Goal: Information Seeking & Learning: Learn about a topic

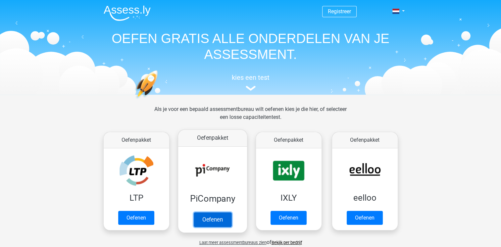
click at [207, 223] on link "Oefenen" at bounding box center [212, 219] width 38 height 15
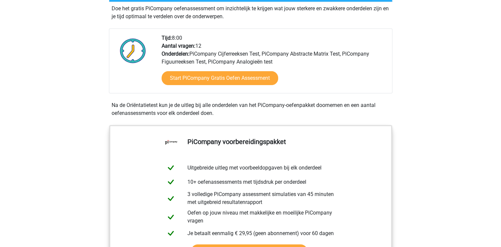
scroll to position [143, 0]
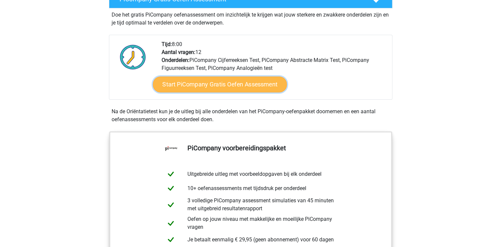
click at [212, 92] on link "Start PiCompany Gratis Oefen Assessment" at bounding box center [220, 84] width 134 height 16
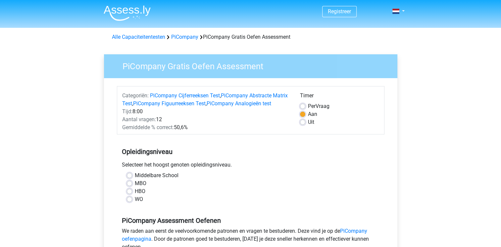
click at [135, 187] on label "MBO" at bounding box center [141, 183] width 12 height 8
click at [129, 186] on input "MBO" at bounding box center [129, 182] width 5 height 7
radio input "true"
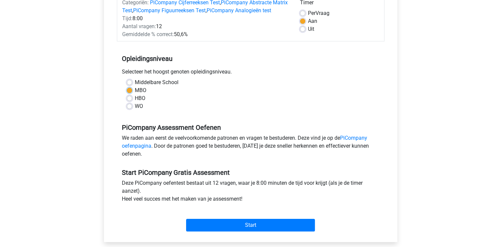
scroll to position [102, 0]
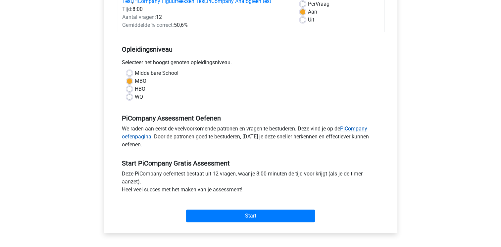
click at [355, 136] on link "PiCompany oefenpagina" at bounding box center [244, 132] width 245 height 14
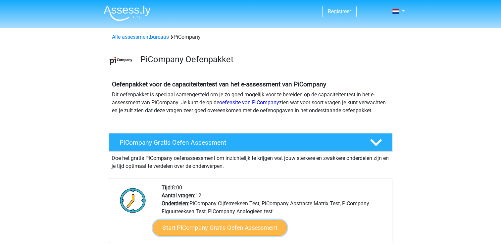
click at [221, 236] on link "Start PiCompany Gratis Oefen Assessment" at bounding box center [220, 228] width 134 height 16
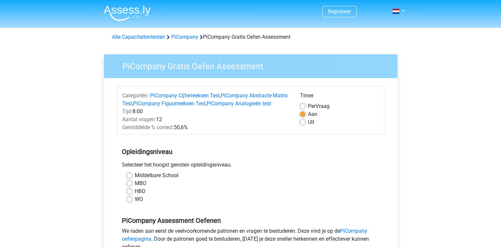
click at [135, 187] on label "MBO" at bounding box center [141, 183] width 12 height 8
click at [129, 186] on input "MBO" at bounding box center [129, 182] width 5 height 7
radio input "true"
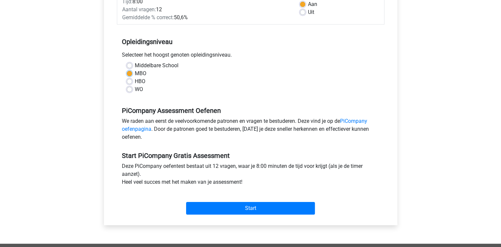
scroll to position [110, 0]
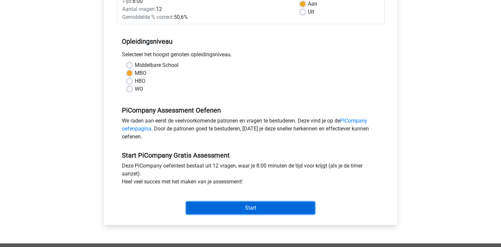
click at [250, 214] on input "Start" at bounding box center [250, 207] width 129 height 13
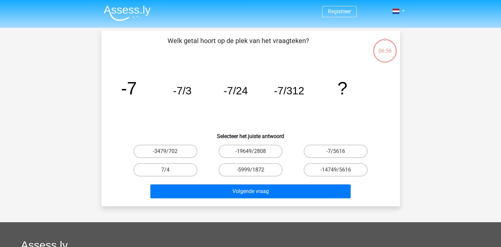
click at [335, 154] on input "-7/5616" at bounding box center [337, 153] width 4 height 4
radio input "true"
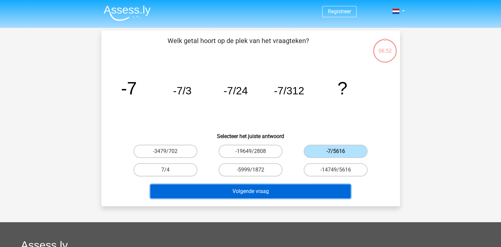
click at [245, 189] on button "Volgende vraag" at bounding box center [250, 191] width 200 height 14
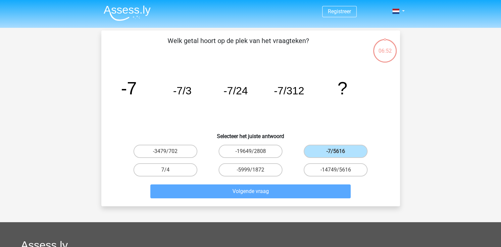
scroll to position [30, 0]
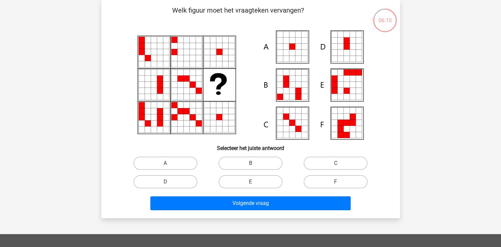
click at [296, 47] on icon at bounding box center [298, 47] width 6 height 6
click at [291, 45] on icon at bounding box center [292, 47] width 6 height 6
click at [169, 163] on input "A" at bounding box center [167, 165] width 4 height 4
radio input "true"
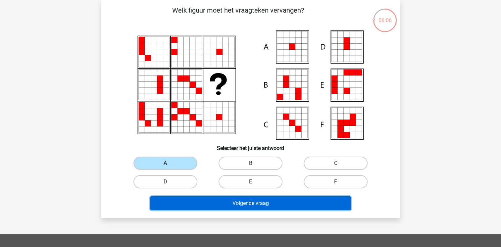
click at [233, 204] on button "Volgende vraag" at bounding box center [250, 203] width 200 height 14
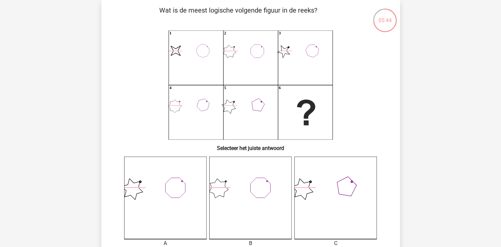
click at [267, 59] on icon "image/svg+xml 1 2 3 4 5 6" at bounding box center [250, 84] width 267 height 109
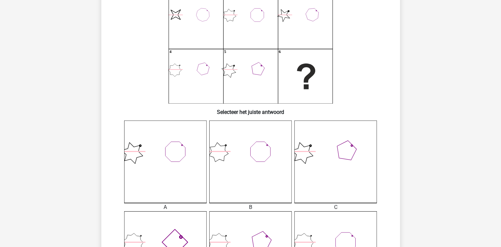
scroll to position [66, 0]
click at [167, 191] on icon at bounding box center [165, 162] width 82 height 82
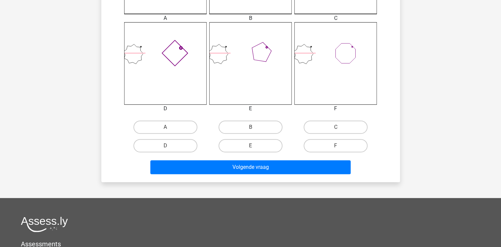
scroll to position [256, 0]
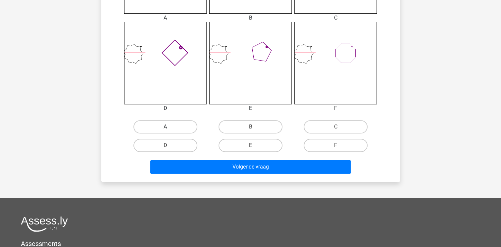
click at [173, 124] on label "A" at bounding box center [165, 126] width 64 height 13
click at [169, 127] on input "A" at bounding box center [167, 129] width 4 height 4
radio input "true"
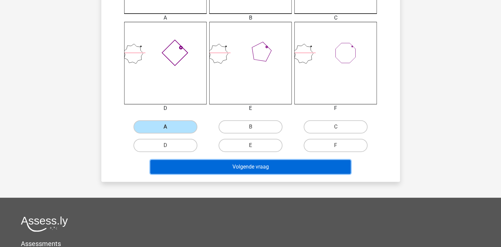
click at [229, 167] on button "Volgende vraag" at bounding box center [250, 167] width 200 height 14
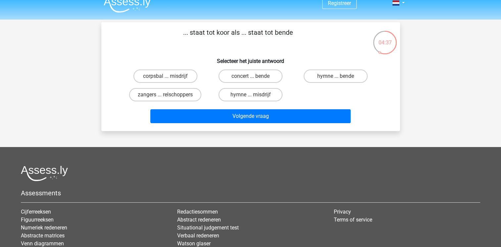
scroll to position [7, 0]
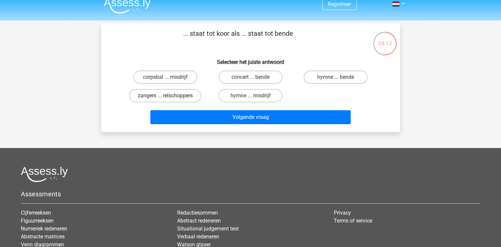
click at [162, 95] on label "zangers ... relschoppers" at bounding box center [165, 95] width 72 height 13
click at [165, 96] on input "zangers ... relschoppers" at bounding box center [167, 98] width 4 height 4
radio input "true"
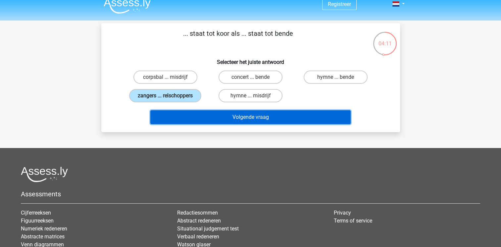
click at [233, 116] on button "Volgende vraag" at bounding box center [250, 117] width 200 height 14
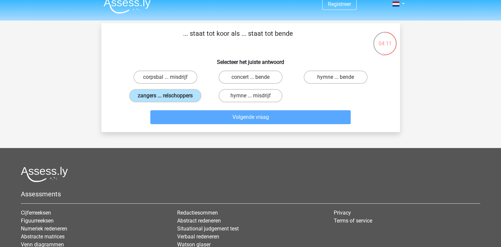
scroll to position [30, 0]
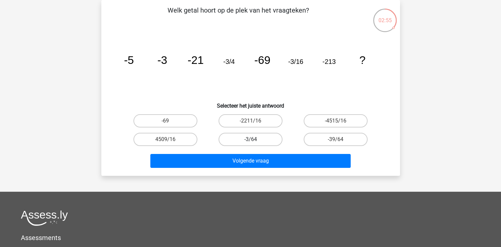
click at [253, 136] on label "-3/64" at bounding box center [250, 139] width 64 height 13
click at [253, 139] on input "-3/64" at bounding box center [252, 141] width 4 height 4
radio input "true"
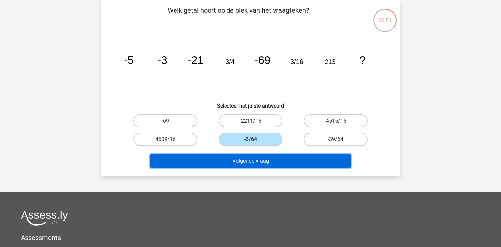
click at [252, 162] on button "Volgende vraag" at bounding box center [250, 161] width 200 height 14
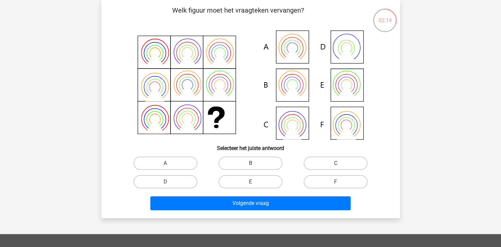
click at [296, 87] on icon at bounding box center [250, 84] width 267 height 109
click at [319, 162] on label "C" at bounding box center [335, 162] width 64 height 13
click at [335, 163] on input "C" at bounding box center [337, 165] width 4 height 4
radio input "true"
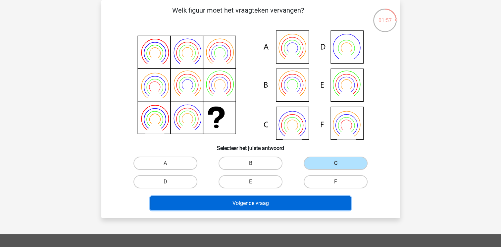
click at [230, 202] on button "Volgende vraag" at bounding box center [250, 203] width 200 height 14
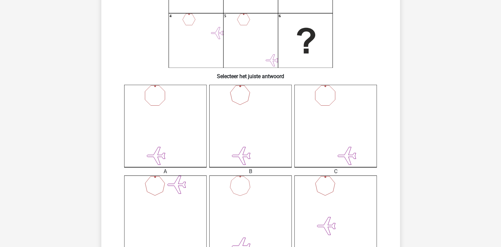
scroll to position [100, 0]
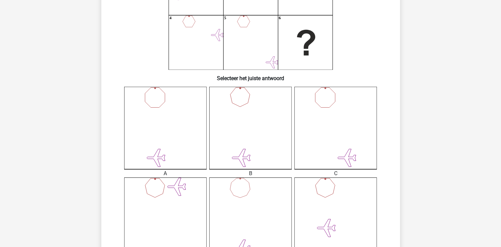
click at [159, 135] on icon at bounding box center [165, 128] width 82 height 82
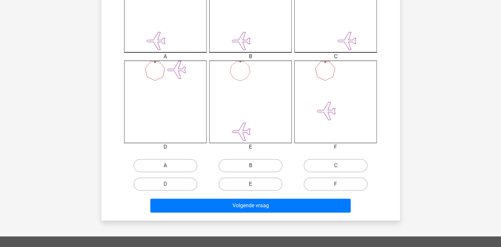
scroll to position [226, 0]
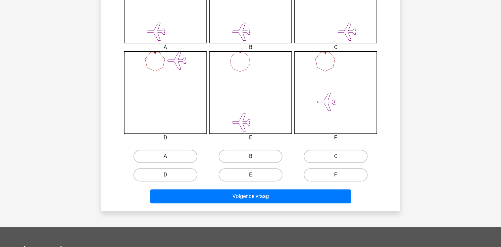
click at [166, 154] on label "A" at bounding box center [165, 156] width 64 height 13
click at [166, 156] on input "A" at bounding box center [167, 158] width 4 height 4
radio input "true"
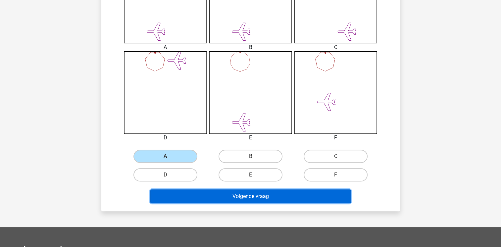
click at [248, 197] on button "Volgende vraag" at bounding box center [250, 196] width 200 height 14
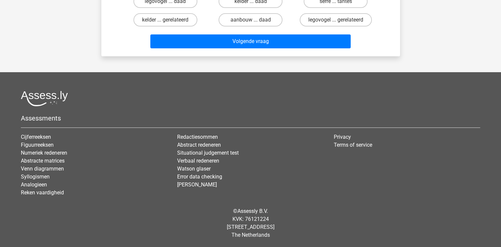
scroll to position [30, 0]
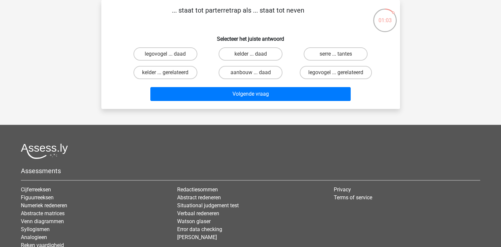
click at [229, 12] on p "... staat tot parterretrap als ... staat tot neven" at bounding box center [238, 15] width 252 height 20
click at [330, 55] on label "serre ... tantes" at bounding box center [335, 53] width 64 height 13
click at [335, 55] on input "serre ... tantes" at bounding box center [337, 56] width 4 height 4
radio input "true"
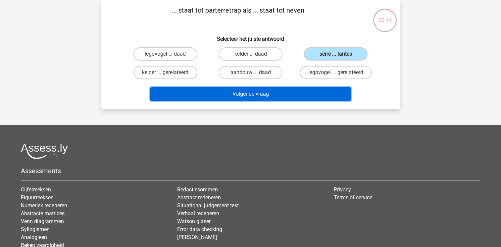
click at [253, 93] on button "Volgende vraag" at bounding box center [250, 94] width 200 height 14
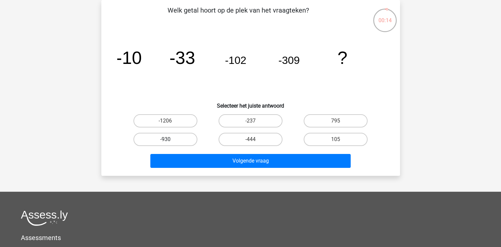
click at [174, 139] on label "-930" at bounding box center [165, 139] width 64 height 13
click at [169, 139] on input "-930" at bounding box center [167, 141] width 4 height 4
radio input "true"
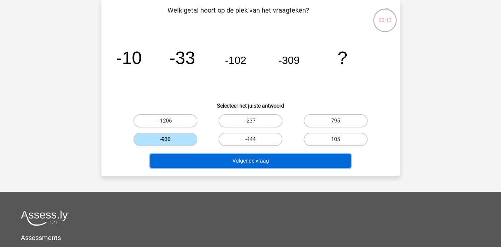
click at [249, 160] on button "Volgende vraag" at bounding box center [250, 161] width 200 height 14
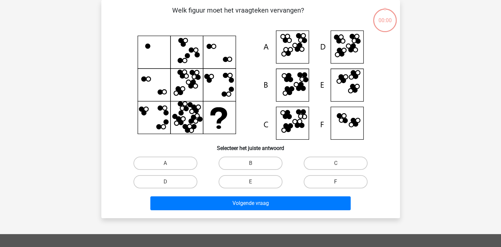
scroll to position [30, 0]
click at [326, 165] on div "Welk figuur moet het vraagteken vervangen?" at bounding box center [250, 108] width 293 height 207
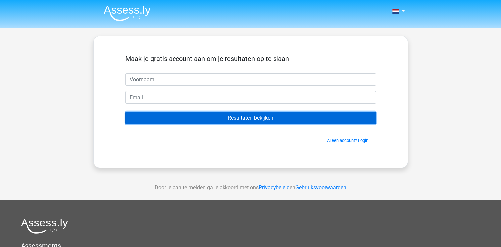
click at [248, 121] on input "Resultaten bekijken" at bounding box center [250, 117] width 250 height 13
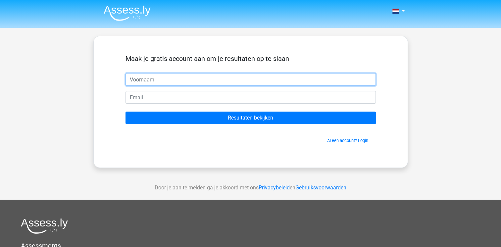
click at [148, 79] on input "text" at bounding box center [250, 79] width 250 height 13
type input "qssd"
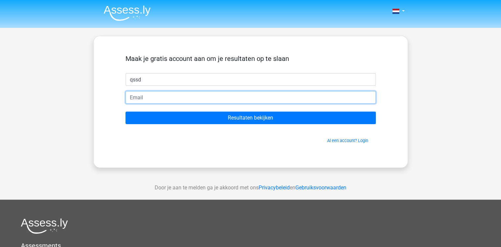
click at [144, 98] on input "email" at bounding box center [250, 97] width 250 height 13
type input "[EMAIL_ADDRESS][DOMAIN_NAME]"
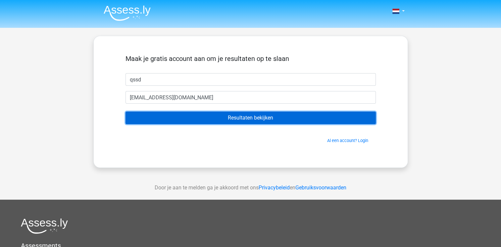
click at [228, 121] on input "Resultaten bekijken" at bounding box center [250, 117] width 250 height 13
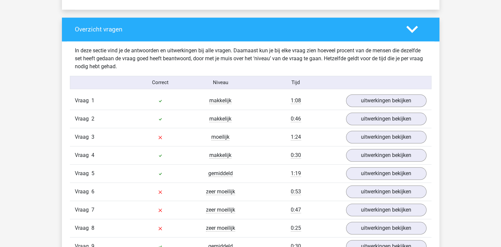
scroll to position [683, 0]
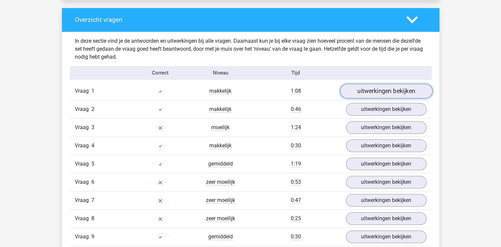
click at [384, 88] on link "uitwerkingen bekijken" at bounding box center [385, 91] width 92 height 15
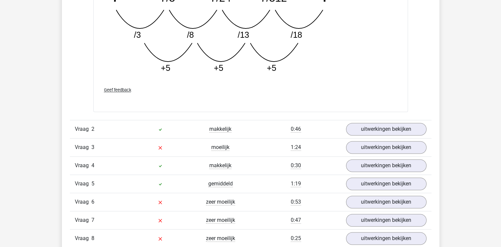
scroll to position [1008, 0]
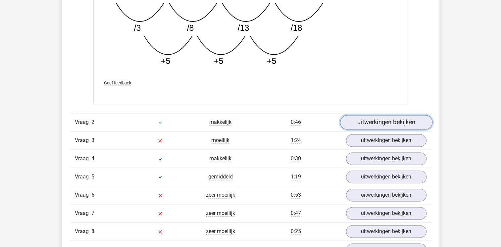
click at [378, 121] on link "uitwerkingen bekijken" at bounding box center [385, 122] width 92 height 15
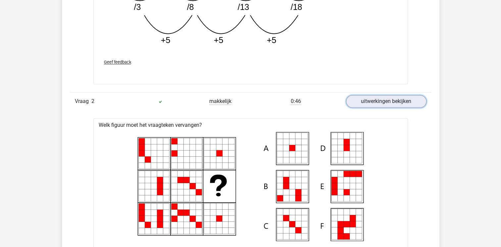
scroll to position [1032, 0]
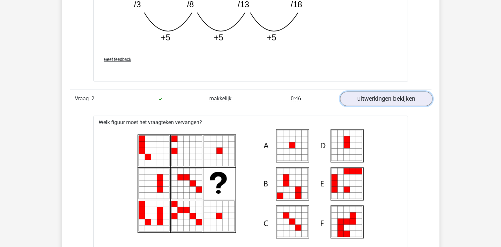
click at [398, 99] on link "uitwerkingen bekijken" at bounding box center [385, 98] width 92 height 15
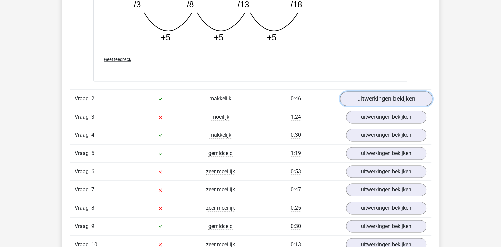
click at [379, 99] on link "uitwerkingen bekijken" at bounding box center [385, 98] width 92 height 15
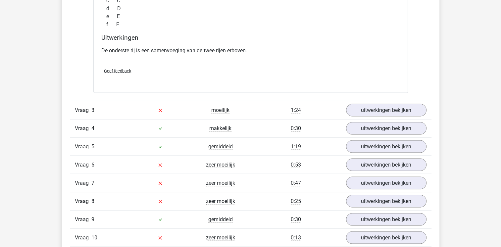
scroll to position [1305, 0]
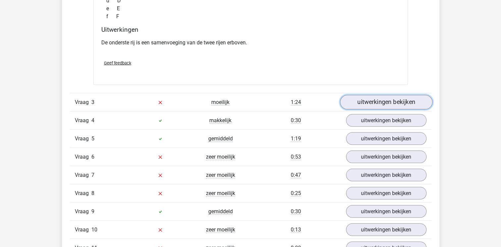
click at [389, 101] on link "uitwerkingen bekijken" at bounding box center [385, 102] width 92 height 15
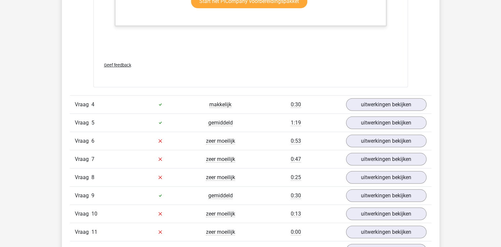
scroll to position [1929, 0]
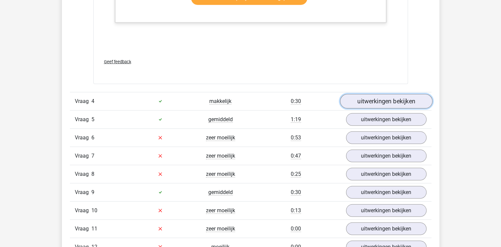
click at [374, 98] on link "uitwerkingen bekijken" at bounding box center [385, 101] width 92 height 15
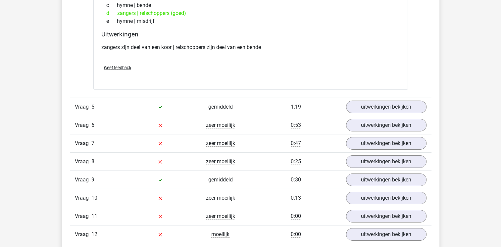
scroll to position [2093, 0]
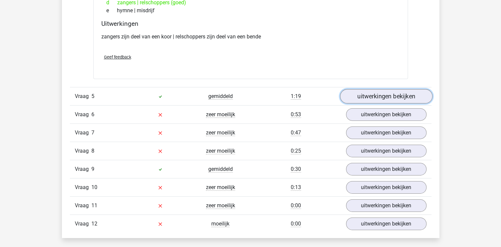
click at [377, 92] on link "uitwerkingen bekijken" at bounding box center [385, 96] width 92 height 15
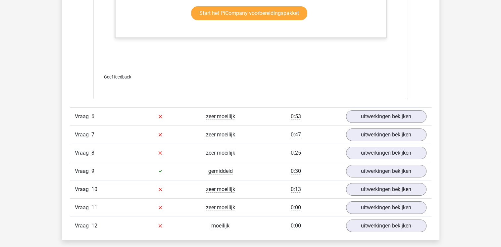
scroll to position [2506, 0]
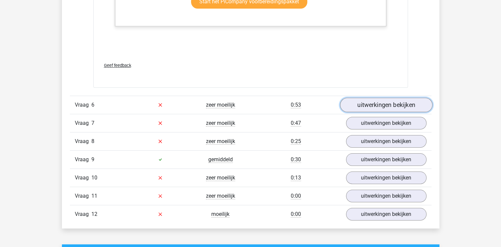
click at [374, 98] on link "uitwerkingen bekijken" at bounding box center [385, 105] width 92 height 15
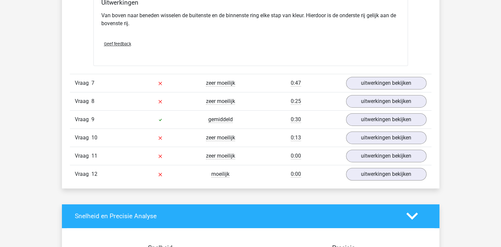
scroll to position [2808, 0]
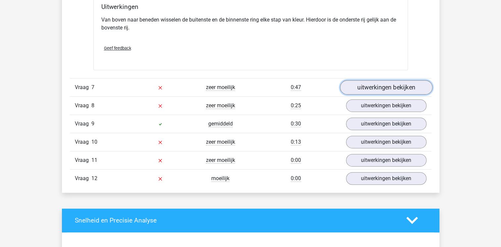
click at [372, 84] on link "uitwerkingen bekijken" at bounding box center [385, 87] width 92 height 15
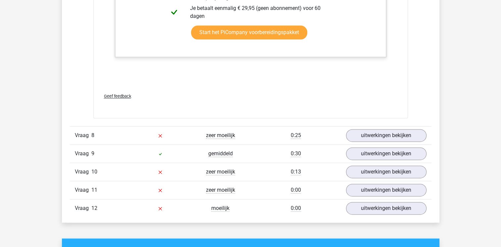
scroll to position [3441, 0]
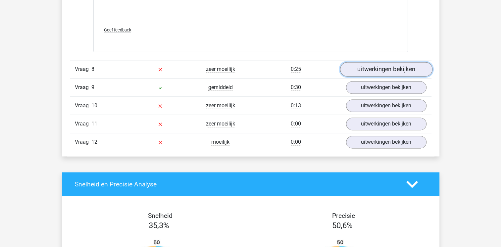
click at [374, 69] on link "uitwerkingen bekijken" at bounding box center [385, 69] width 92 height 15
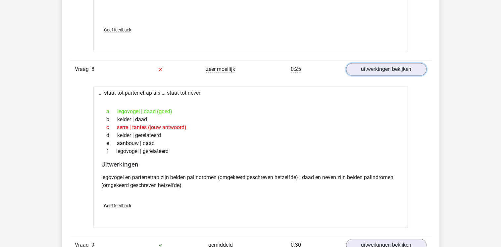
scroll to position [3573, 0]
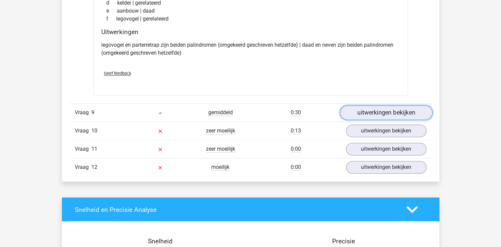
click at [379, 107] on link "uitwerkingen bekijken" at bounding box center [385, 112] width 92 height 15
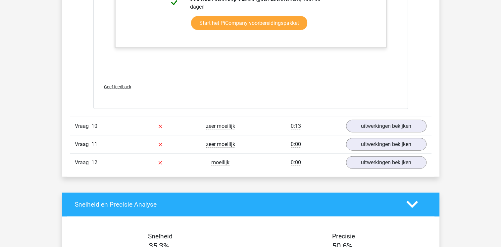
scroll to position [3992, 0]
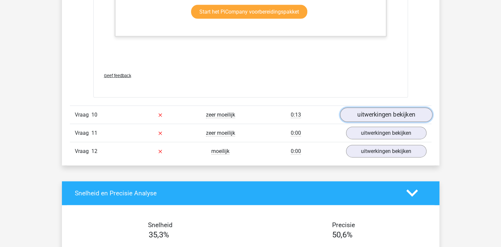
click at [380, 112] on link "uitwerkingen bekijken" at bounding box center [385, 115] width 92 height 15
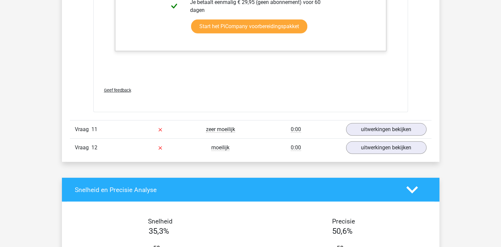
scroll to position [4471, 0]
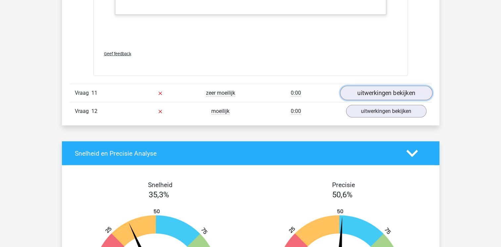
click at [386, 90] on link "uitwerkingen bekijken" at bounding box center [385, 93] width 92 height 15
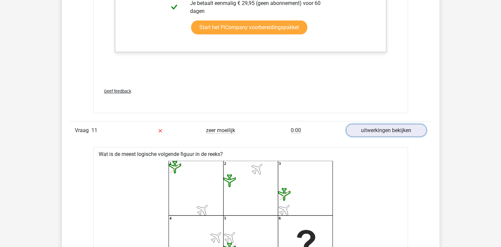
scroll to position [4440, 0]
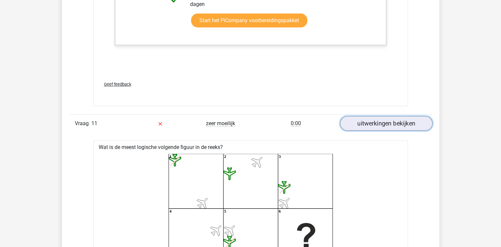
click at [380, 122] on link "uitwerkingen bekijken" at bounding box center [385, 123] width 92 height 15
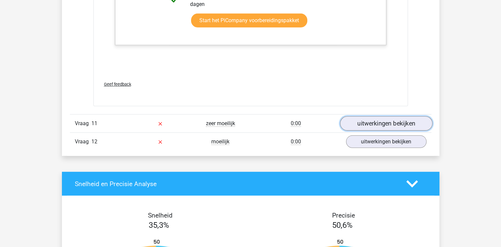
click at [380, 122] on link "uitwerkingen bekijken" at bounding box center [385, 123] width 92 height 15
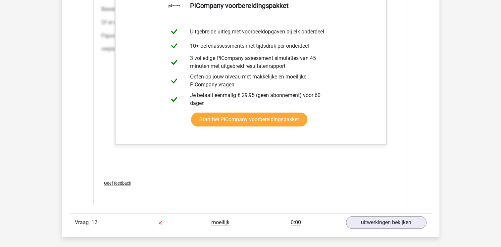
scroll to position [4969, 0]
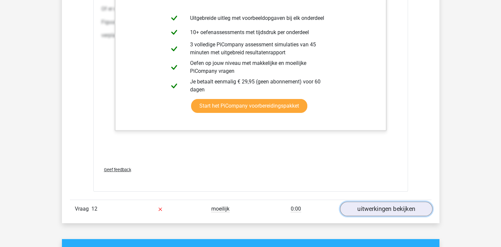
click at [388, 205] on link "uitwerkingen bekijken" at bounding box center [385, 209] width 92 height 15
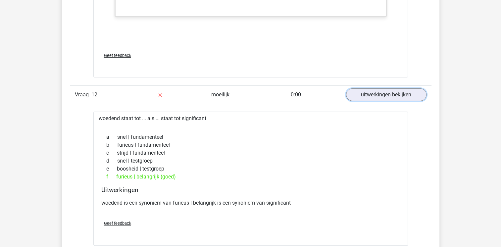
scroll to position [5097, 0]
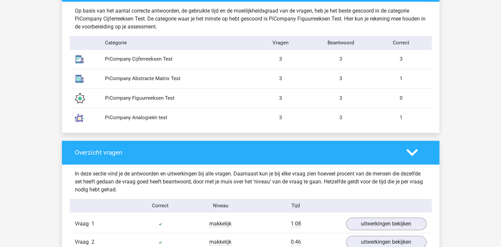
scroll to position [430, 0]
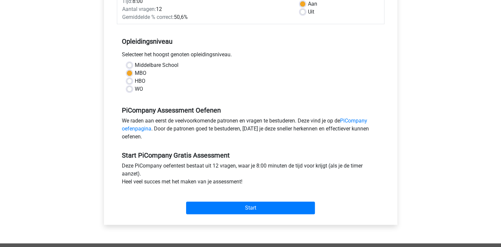
scroll to position [110, 0]
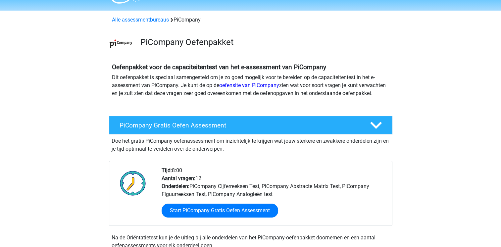
scroll to position [7, 0]
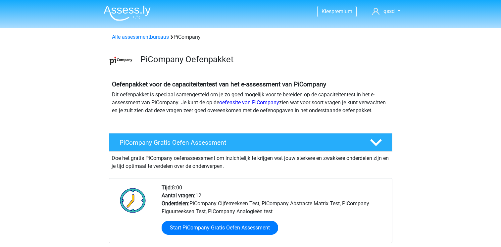
scroll to position [143, 0]
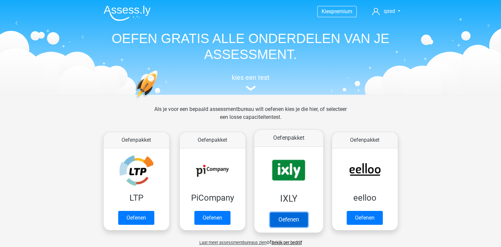
click at [291, 221] on link "Oefenen" at bounding box center [288, 219] width 38 height 15
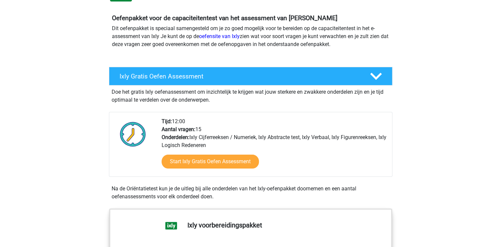
scroll to position [132, 0]
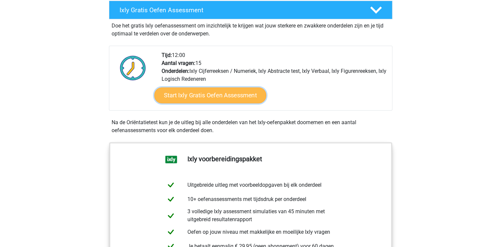
click at [204, 93] on link "Start Ixly Gratis Oefen Assessment" at bounding box center [210, 95] width 112 height 16
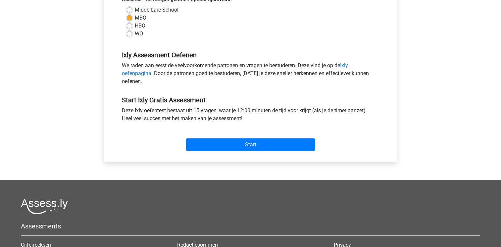
scroll to position [132, 0]
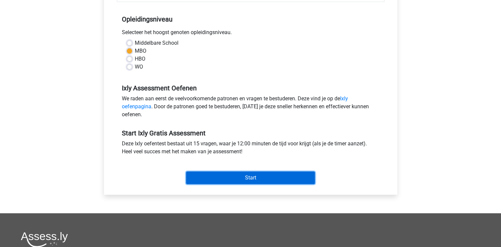
click at [245, 177] on input "Start" at bounding box center [250, 177] width 129 height 13
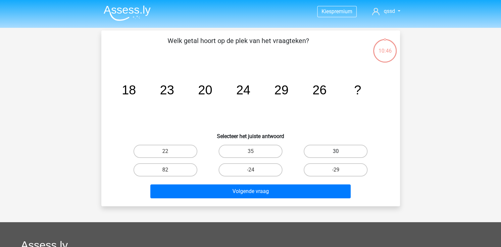
click at [326, 153] on label "30" at bounding box center [335, 151] width 64 height 13
click at [335, 153] on input "30" at bounding box center [337, 153] width 4 height 4
radio input "true"
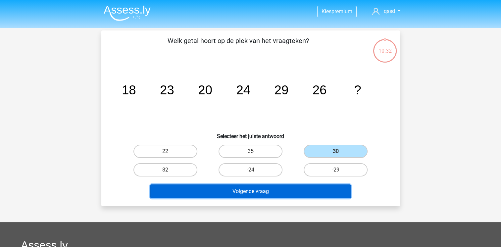
click at [271, 190] on button "Volgende vraag" at bounding box center [250, 191] width 200 height 14
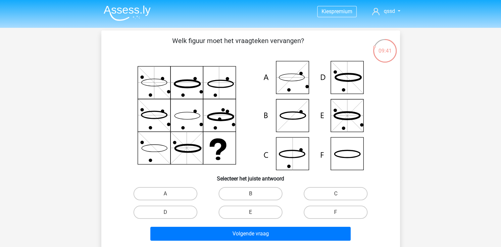
click at [338, 119] on icon at bounding box center [346, 115] width 25 height 7
click at [245, 212] on label "E" at bounding box center [250, 211] width 64 height 13
click at [250, 212] on input "E" at bounding box center [252, 214] width 4 height 4
radio input "true"
click at [244, 212] on label "E" at bounding box center [250, 211] width 64 height 13
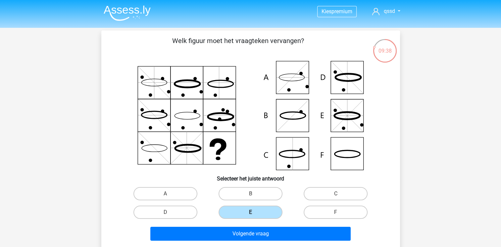
click at [250, 212] on input "E" at bounding box center [252, 214] width 4 height 4
click at [235, 214] on label "E" at bounding box center [250, 211] width 64 height 13
click at [250, 214] on input "E" at bounding box center [252, 214] width 4 height 4
click at [188, 211] on label "D" at bounding box center [165, 211] width 64 height 13
click at [169, 212] on input "D" at bounding box center [167, 214] width 4 height 4
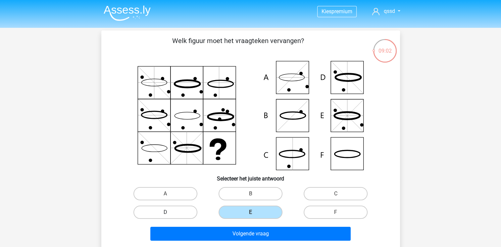
radio input "true"
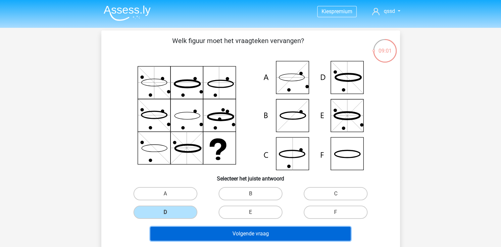
click at [228, 233] on button "Volgende vraag" at bounding box center [250, 234] width 200 height 14
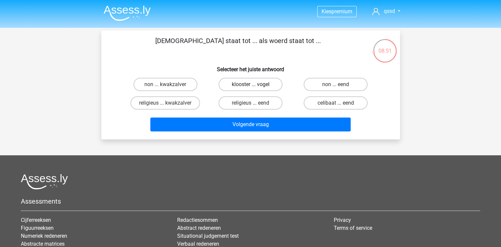
click at [234, 83] on label "klooster ... vogel" at bounding box center [250, 84] width 64 height 13
click at [250, 84] on input "klooster ... vogel" at bounding box center [252, 86] width 4 height 4
radio input "true"
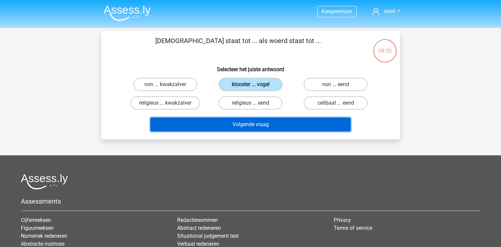
drag, startPoint x: 234, startPoint y: 121, endPoint x: 231, endPoint y: 123, distance: 3.4
click at [233, 124] on button "Volgende vraag" at bounding box center [250, 124] width 200 height 14
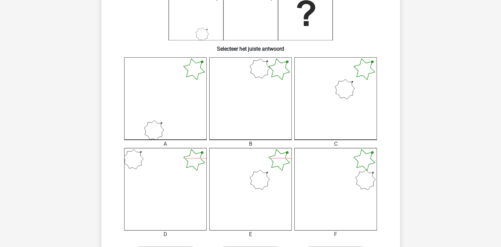
scroll to position [163, 0]
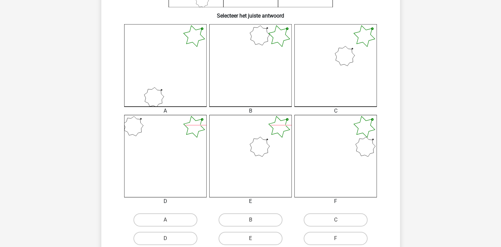
click at [348, 136] on icon at bounding box center [335, 156] width 82 height 82
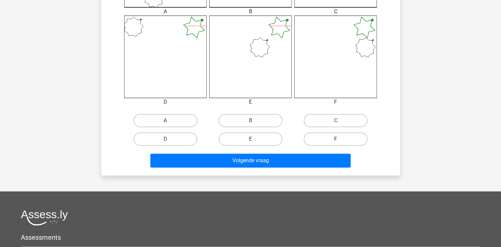
click at [328, 136] on label "F" at bounding box center [335, 138] width 64 height 13
click at [335, 139] on input "F" at bounding box center [337, 141] width 4 height 4
radio input "true"
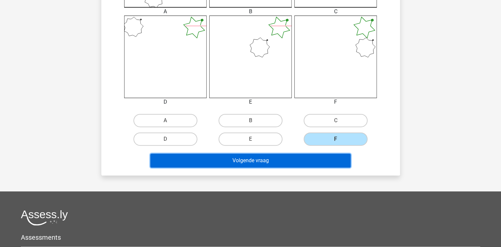
click at [268, 159] on button "Volgende vraag" at bounding box center [250, 160] width 200 height 14
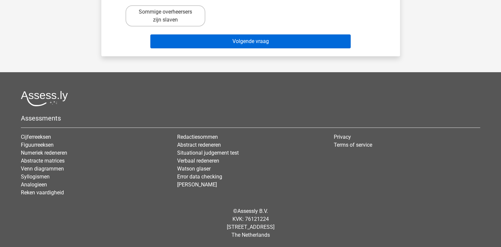
scroll to position [30, 0]
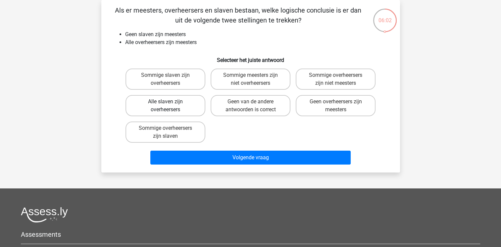
click at [153, 109] on label "Alle slaven zijn overheersers" at bounding box center [165, 105] width 80 height 21
click at [165, 106] on input "Alle slaven zijn overheersers" at bounding box center [167, 104] width 4 height 4
radio input "true"
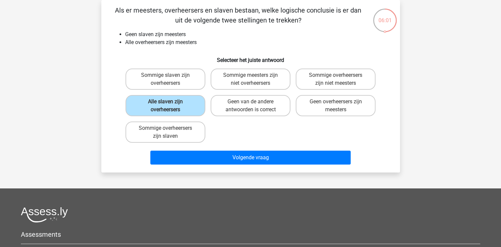
click at [217, 164] on div "Volgende vraag" at bounding box center [250, 159] width 255 height 17
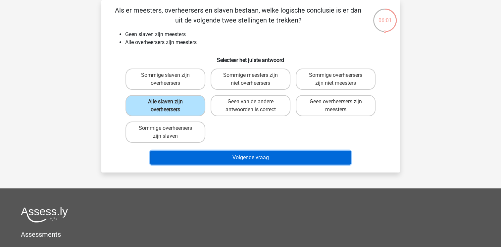
click at [218, 156] on button "Volgende vraag" at bounding box center [250, 158] width 200 height 14
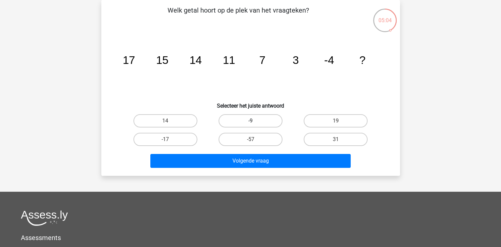
click at [249, 117] on label "-9" at bounding box center [250, 120] width 64 height 13
click at [250, 121] on input "-9" at bounding box center [252, 123] width 4 height 4
radio input "true"
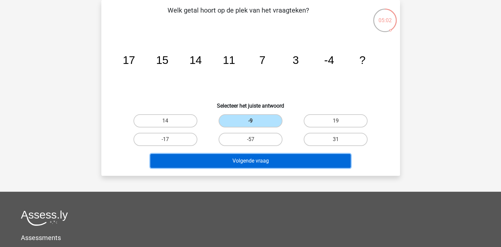
click at [242, 164] on button "Volgende vraag" at bounding box center [250, 161] width 200 height 14
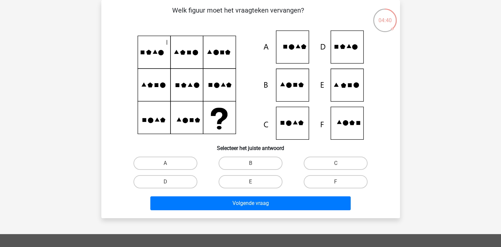
click at [343, 87] on icon at bounding box center [342, 85] width 5 height 5
click at [236, 180] on label "E" at bounding box center [250, 181] width 64 height 13
click at [250, 182] on input "E" at bounding box center [252, 184] width 4 height 4
radio input "true"
click at [248, 193] on div "Volgende vraag" at bounding box center [250, 202] width 277 height 22
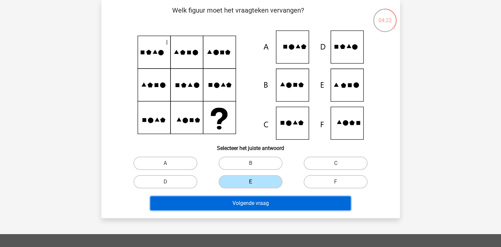
click at [249, 203] on button "Volgende vraag" at bounding box center [250, 203] width 200 height 14
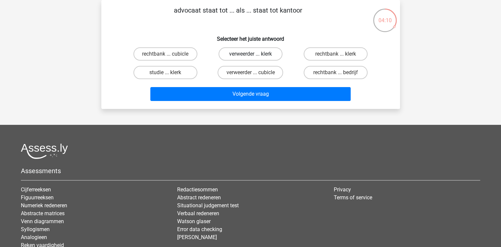
click at [243, 56] on label "verweerder ... klerk" at bounding box center [250, 53] width 64 height 13
click at [250, 56] on input "verweerder ... klerk" at bounding box center [252, 56] width 4 height 4
radio input "true"
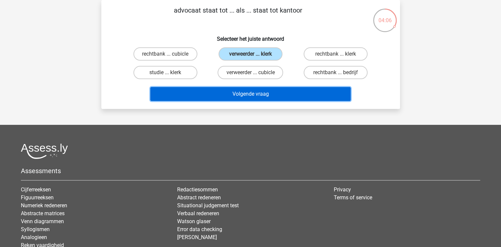
click at [242, 92] on button "Volgende vraag" at bounding box center [250, 94] width 200 height 14
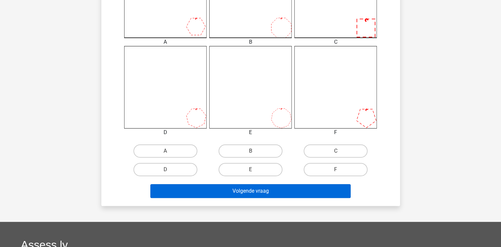
scroll to position [265, 0]
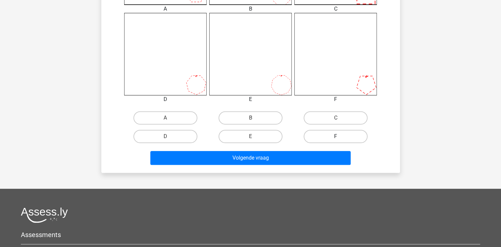
click at [334, 136] on label "F" at bounding box center [335, 136] width 64 height 13
click at [335, 136] on input "F" at bounding box center [337, 138] width 4 height 4
radio input "true"
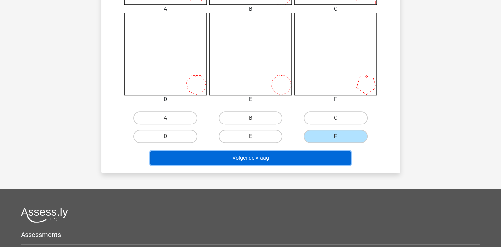
click at [309, 161] on button "Volgende vraag" at bounding box center [250, 158] width 200 height 14
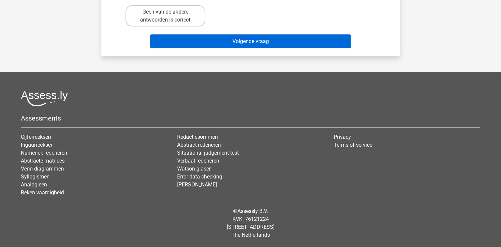
scroll to position [30, 0]
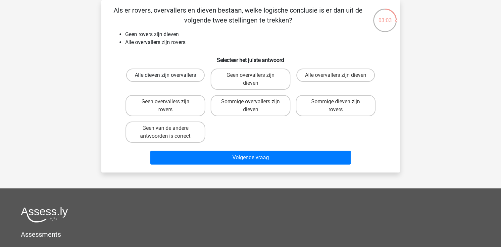
click at [158, 76] on label "Alle dieven zijn overvallers" at bounding box center [165, 74] width 78 height 13
click at [165, 76] on input "Alle dieven zijn overvallers" at bounding box center [167, 77] width 4 height 4
radio input "true"
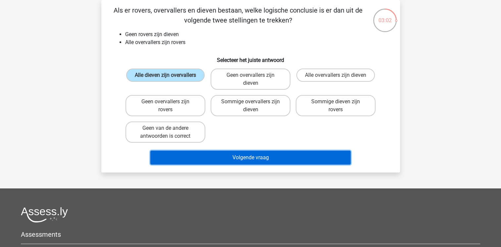
click at [225, 158] on button "Volgende vraag" at bounding box center [250, 158] width 200 height 14
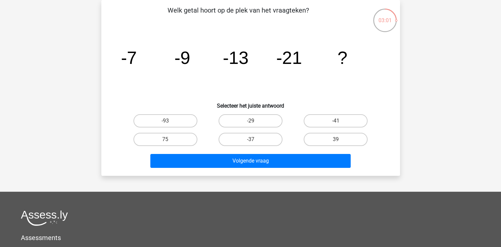
scroll to position [0, 0]
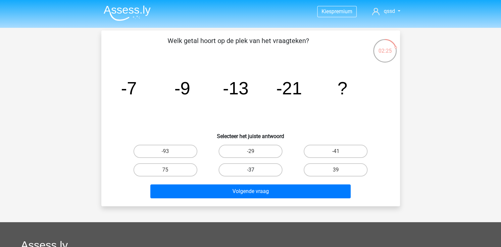
click at [245, 171] on label "-37" at bounding box center [250, 169] width 64 height 13
click at [250, 171] on input "-37" at bounding box center [252, 172] width 4 height 4
radio input "true"
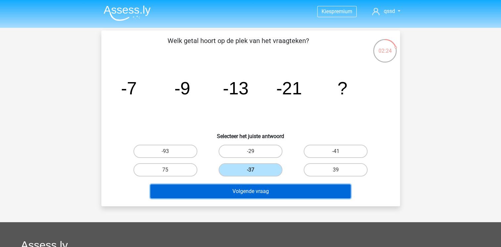
click at [245, 192] on button "Volgende vraag" at bounding box center [250, 191] width 200 height 14
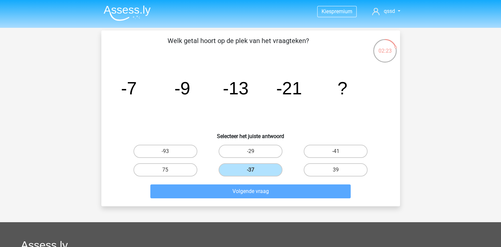
scroll to position [30, 0]
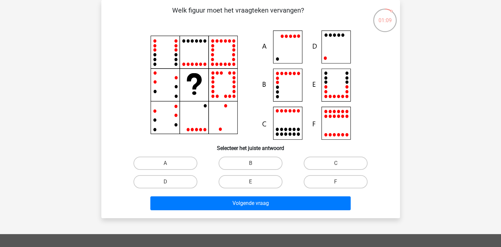
click at [328, 53] on icon at bounding box center [250, 84] width 267 height 109
click at [160, 179] on label "D" at bounding box center [165, 181] width 64 height 13
click at [165, 182] on input "D" at bounding box center [167, 184] width 4 height 4
radio input "true"
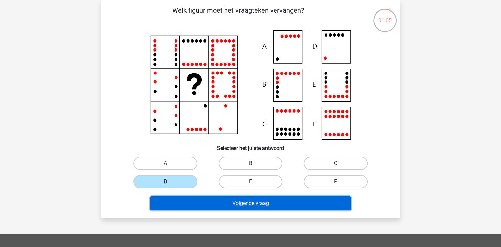
click at [222, 207] on button "Volgende vraag" at bounding box center [250, 203] width 200 height 14
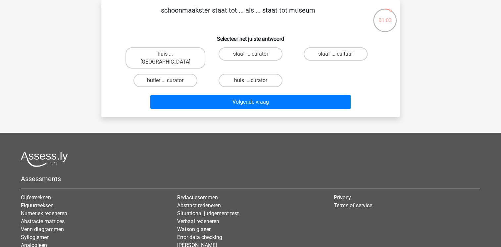
scroll to position [0, 0]
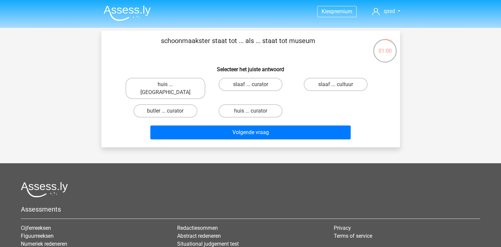
click at [168, 91] on div "huis ... louvre" at bounding box center [165, 88] width 85 height 26
click at [157, 86] on label "huis ... louvre" at bounding box center [165, 88] width 80 height 21
click at [165, 86] on input "huis ... louvre" at bounding box center [167, 86] width 4 height 4
radio input "true"
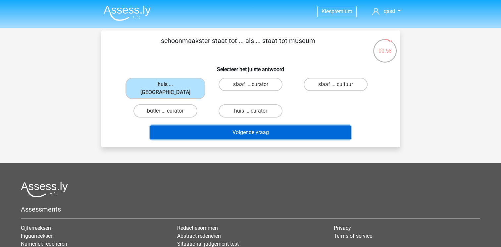
click at [216, 125] on button "Volgende vraag" at bounding box center [250, 132] width 200 height 14
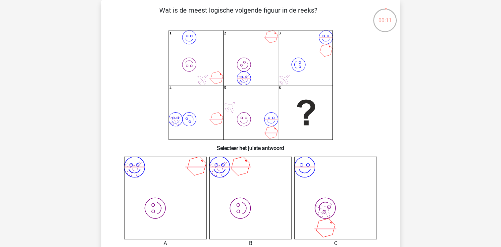
scroll to position [130, 0]
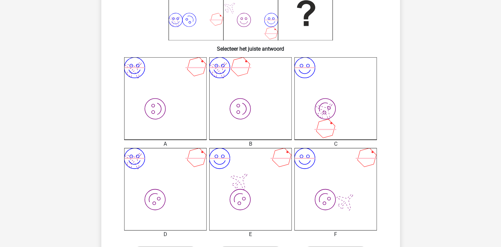
drag, startPoint x: 183, startPoint y: 190, endPoint x: 176, endPoint y: 189, distance: 6.3
click at [183, 190] on icon "image/svg+xml image/svg+xml" at bounding box center [165, 189] width 82 height 82
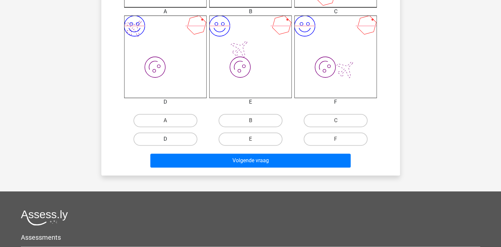
click at [170, 142] on label "D" at bounding box center [165, 138] width 64 height 13
click at [169, 142] on input "D" at bounding box center [167, 141] width 4 height 4
radio input "true"
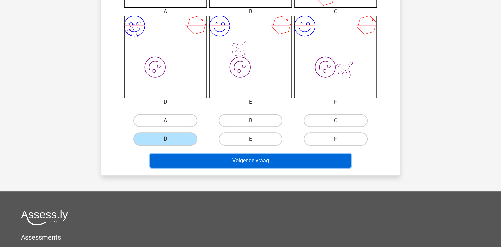
click at [202, 161] on button "Volgende vraag" at bounding box center [250, 160] width 200 height 14
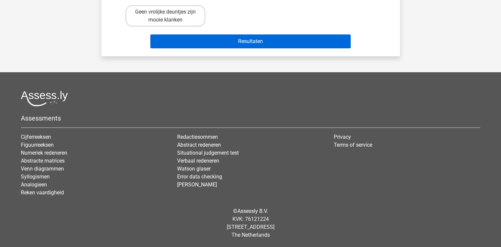
scroll to position [30, 0]
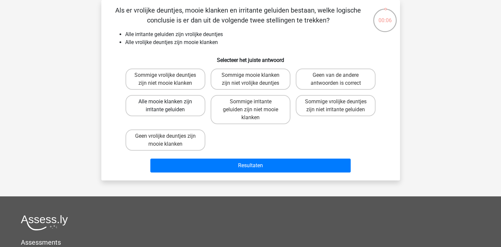
click at [161, 105] on label "Alle mooie klanken zijn irritante geluiden" at bounding box center [165, 105] width 80 height 21
click at [165, 105] on input "Alle mooie klanken zijn irritante geluiden" at bounding box center [167, 104] width 4 height 4
radio input "true"
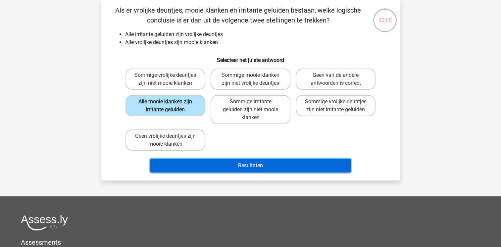
click at [218, 165] on button "Resultaten" at bounding box center [250, 165] width 200 height 14
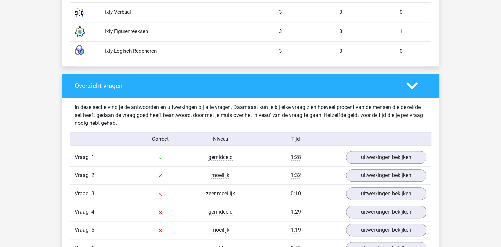
scroll to position [662, 0]
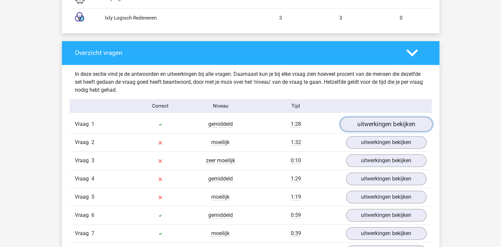
click at [360, 122] on link "uitwerkingen bekijken" at bounding box center [385, 124] width 92 height 15
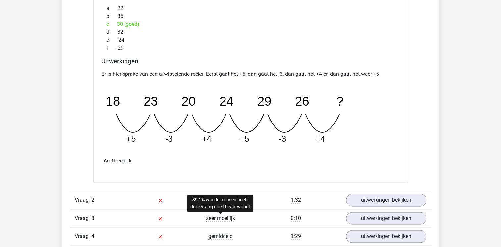
scroll to position [959, 0]
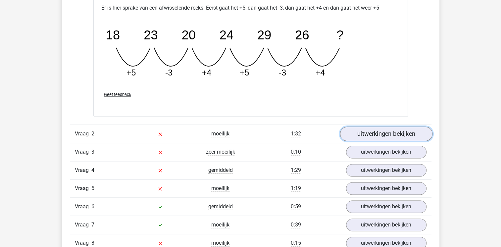
click at [381, 132] on link "uitwerkingen bekijken" at bounding box center [385, 133] width 92 height 15
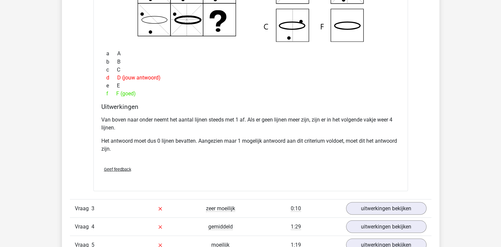
scroll to position [1257, 0]
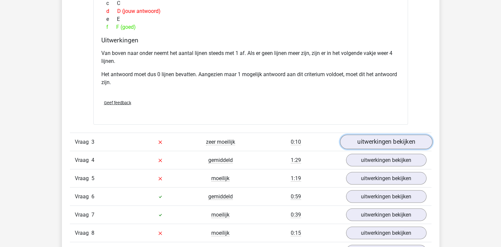
click at [395, 137] on link "uitwerkingen bekijken" at bounding box center [385, 142] width 92 height 15
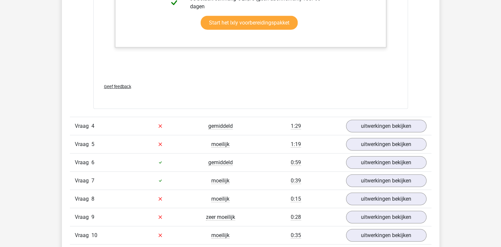
scroll to position [1654, 0]
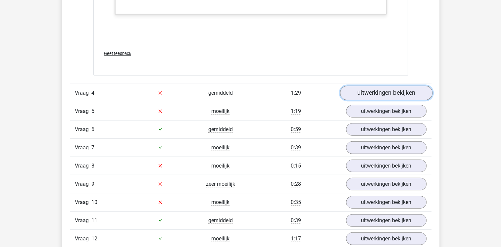
click at [370, 94] on link "uitwerkingen bekijken" at bounding box center [385, 93] width 92 height 15
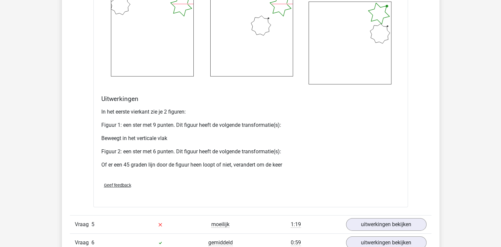
scroll to position [2084, 0]
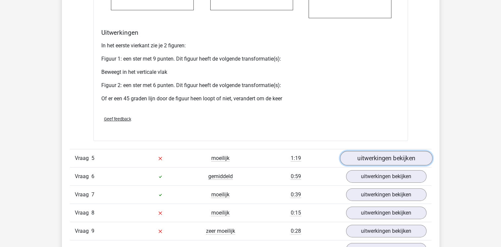
click at [391, 154] on link "uitwerkingen bekijken" at bounding box center [385, 158] width 92 height 15
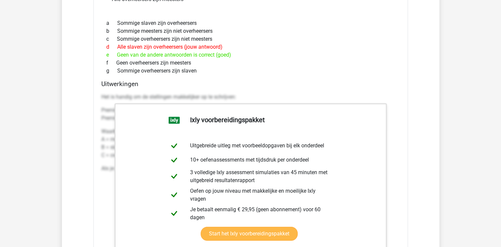
scroll to position [2216, 0]
